Goal: Use online tool/utility: Use online tool/utility

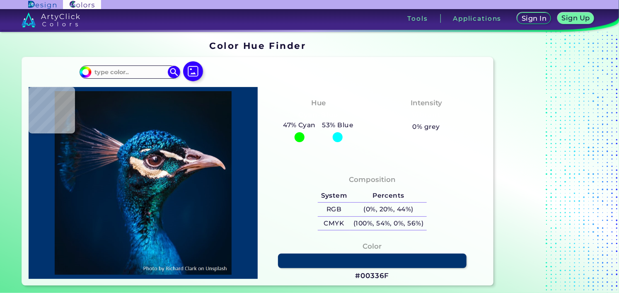
type input "#061721"
type input "#081621"
type input "#07151e"
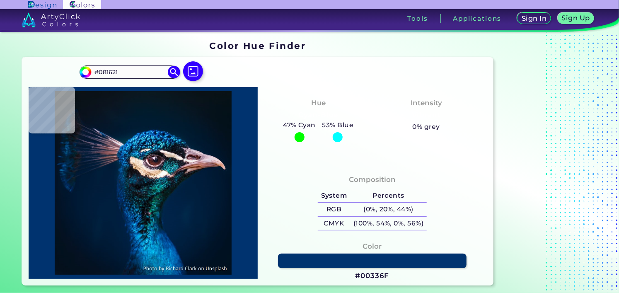
type input "#07151E"
type input "#06141d"
type input "#06141D"
type input "#06131c"
type input "#06131C"
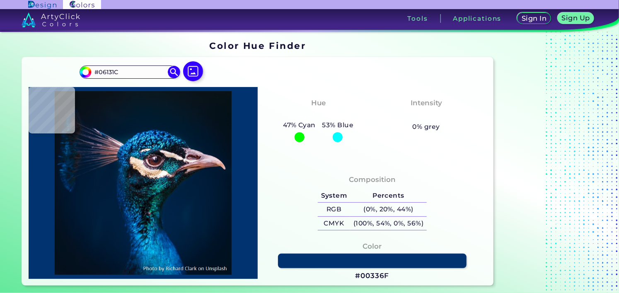
type input "#08121c"
type input "#08121C"
type input "#05121a"
type input "#05121A"
type input "#031219"
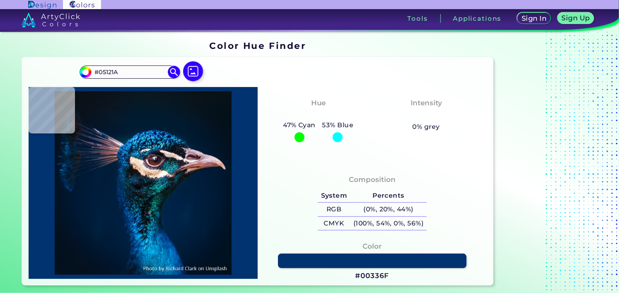
type input "#031219"
type input "#000000"
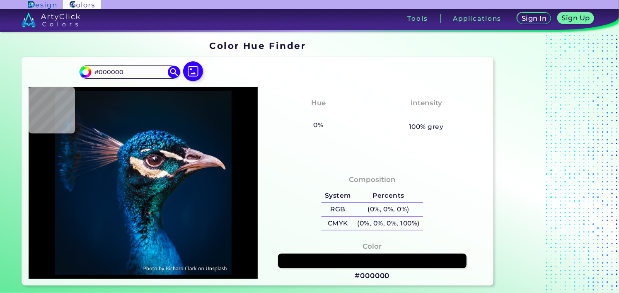
type input "#041119"
type input "#04111a"
type input "#04111A"
type input "#05121a"
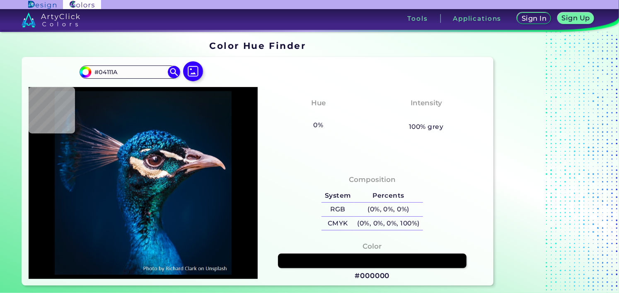
type input "#05121A"
type input "#08121b"
type input "#08121B"
type input "#09141a"
type input "#09141A"
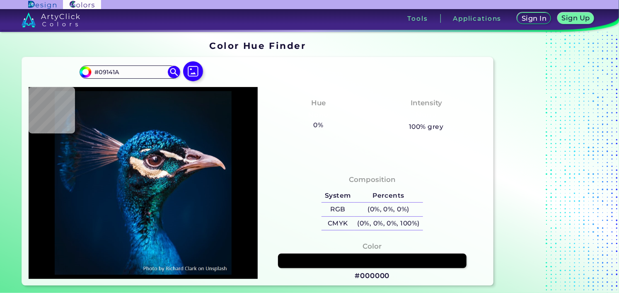
type input "#0a141d"
type input "#0A141D"
type input "#0a141b"
type input "#0A141B"
type input "#0a151b"
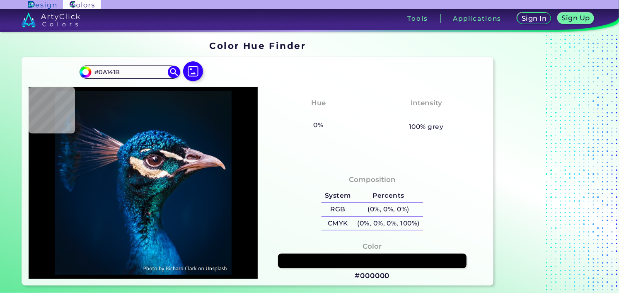
type input "#0A151B"
type input "#0a141d"
type input "#0A141D"
type input "#0a151b"
type input "#0A151B"
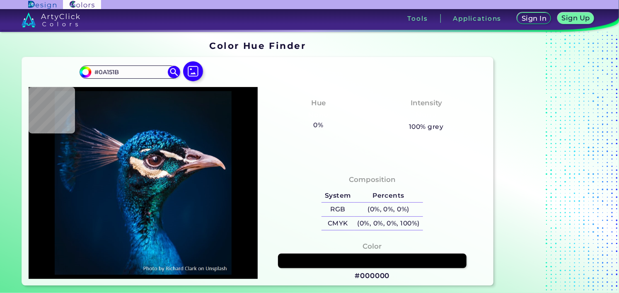
type input "#0a141b"
type input "#0A141B"
type input "#0b151e"
type input "#0B151E"
type input "#0b141b"
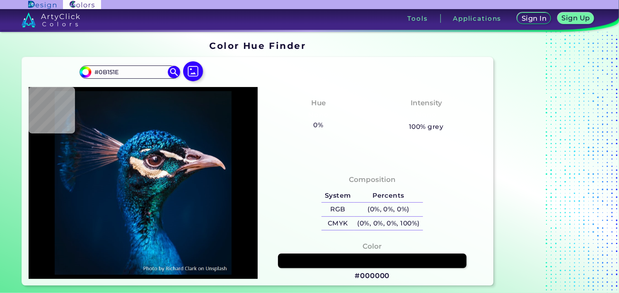
type input "#0B141B"
type input "#0c151c"
type input "#0C151C"
type input "#0b141b"
type input "#0B141B"
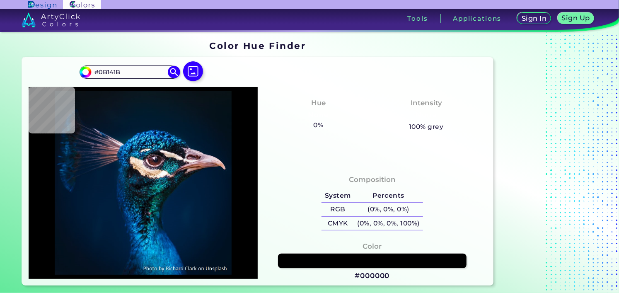
type input "#0b161c"
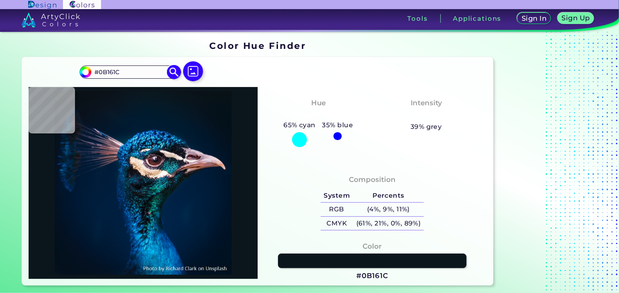
click at [140, 74] on input "#0B161C" at bounding box center [129, 71] width 77 height 11
type input "#"
paste input "#598556"
type input "#598556"
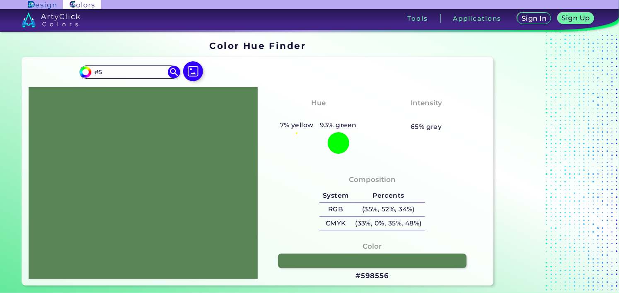
type input "#"
paste input "3d0140"
type input "3d0140"
click at [172, 68] on img at bounding box center [174, 72] width 15 height 15
type input "#3d0140"
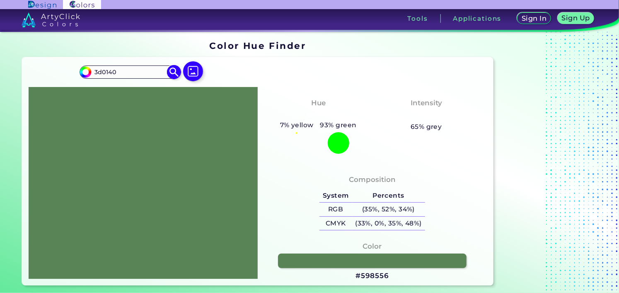
type input "#3D0140"
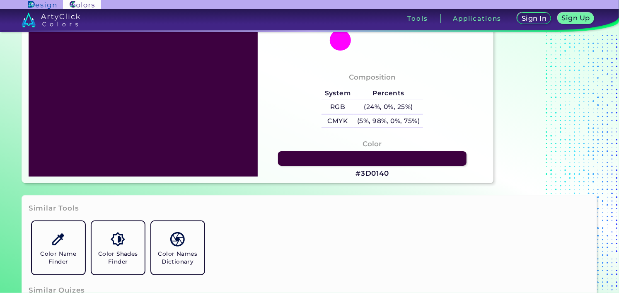
scroll to position [207, 0]
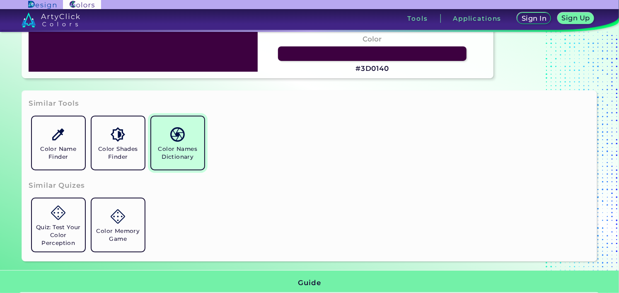
click at [188, 157] on h5 "Color Names Dictionary" at bounding box center [178, 153] width 46 height 16
